Goal: Check status: Check status

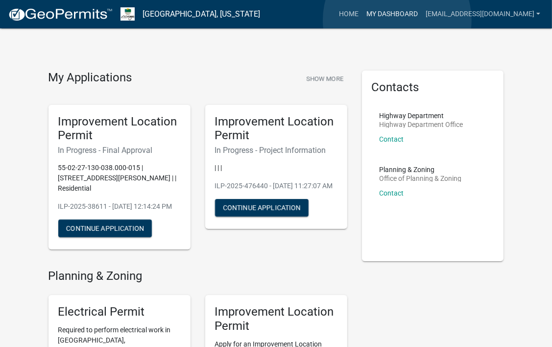
click at [397, 20] on link "My Dashboard" at bounding box center [391, 14] width 59 height 19
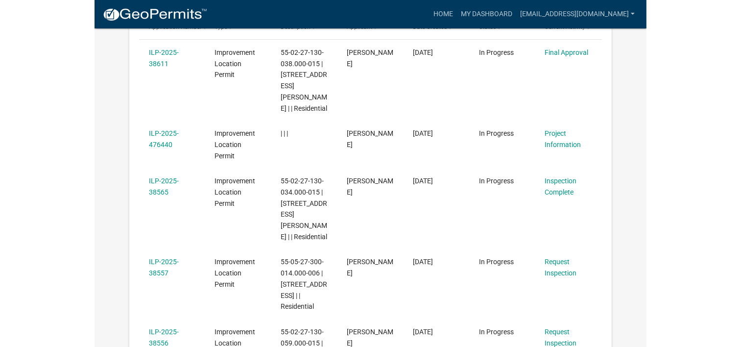
scroll to position [186, 0]
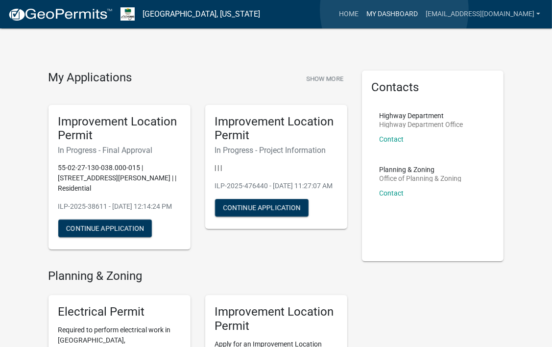
click at [394, 10] on link "My Dashboard" at bounding box center [391, 14] width 59 height 19
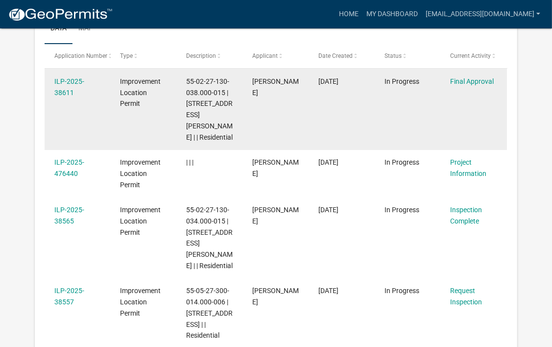
scroll to position [157, 0]
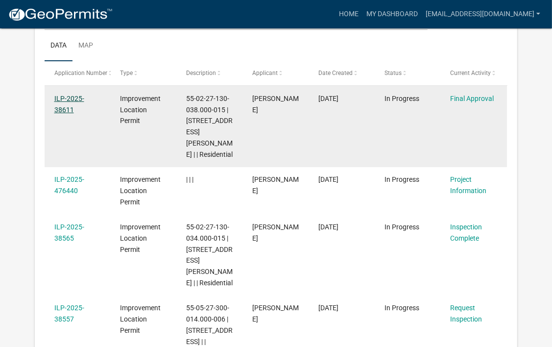
click at [63, 104] on link "ILP-2025-38611" at bounding box center [69, 104] width 30 height 19
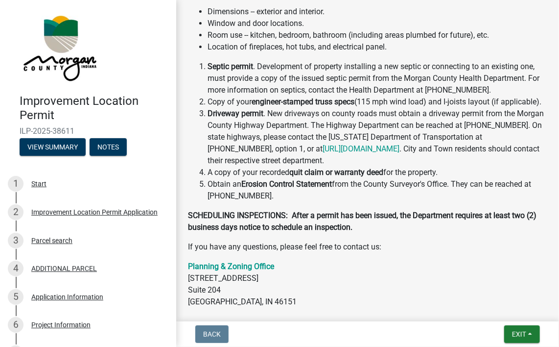
scroll to position [118, 0]
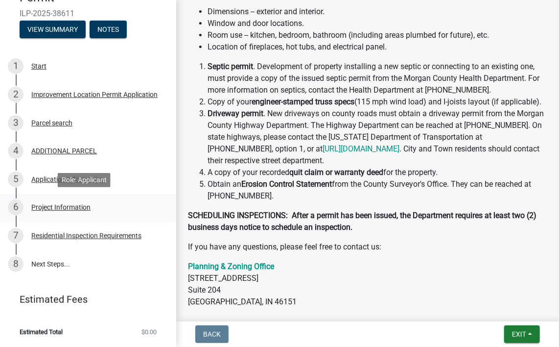
click at [61, 197] on link "6 Project Information" at bounding box center [88, 207] width 176 height 28
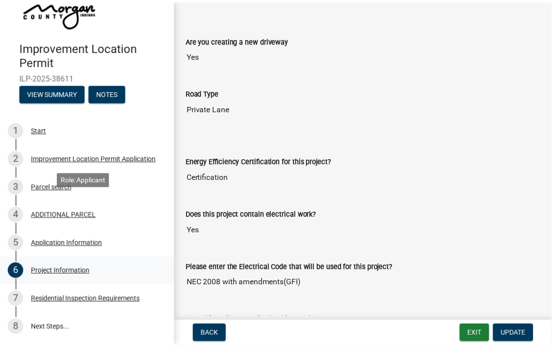
scroll to position [50, 0]
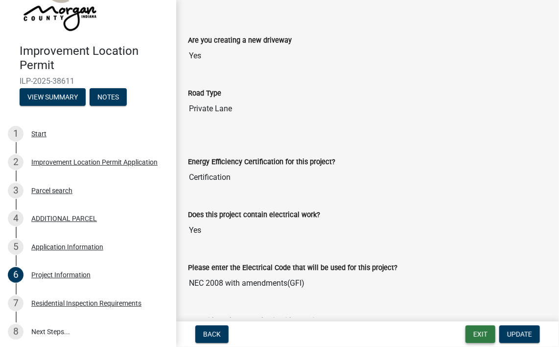
click at [483, 336] on button "Exit" at bounding box center [481, 334] width 30 height 18
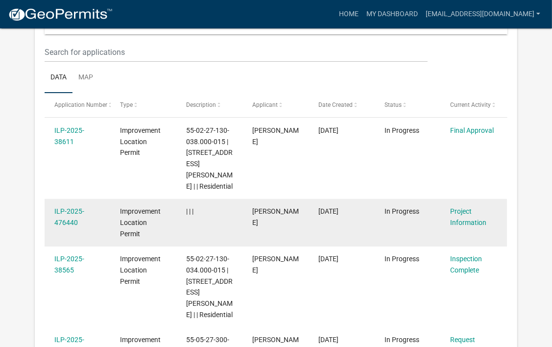
scroll to position [126, 0]
click at [70, 211] on link "ILP-2025-476440" at bounding box center [69, 216] width 30 height 19
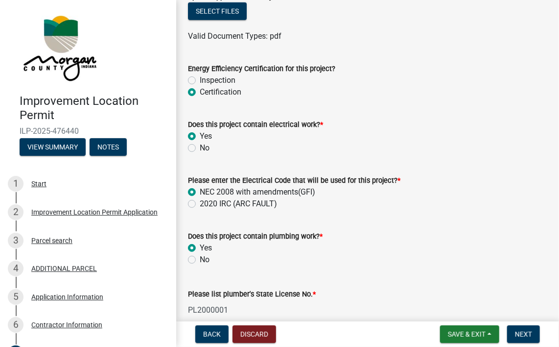
scroll to position [1701, 0]
